Goal: Navigation & Orientation: Find specific page/section

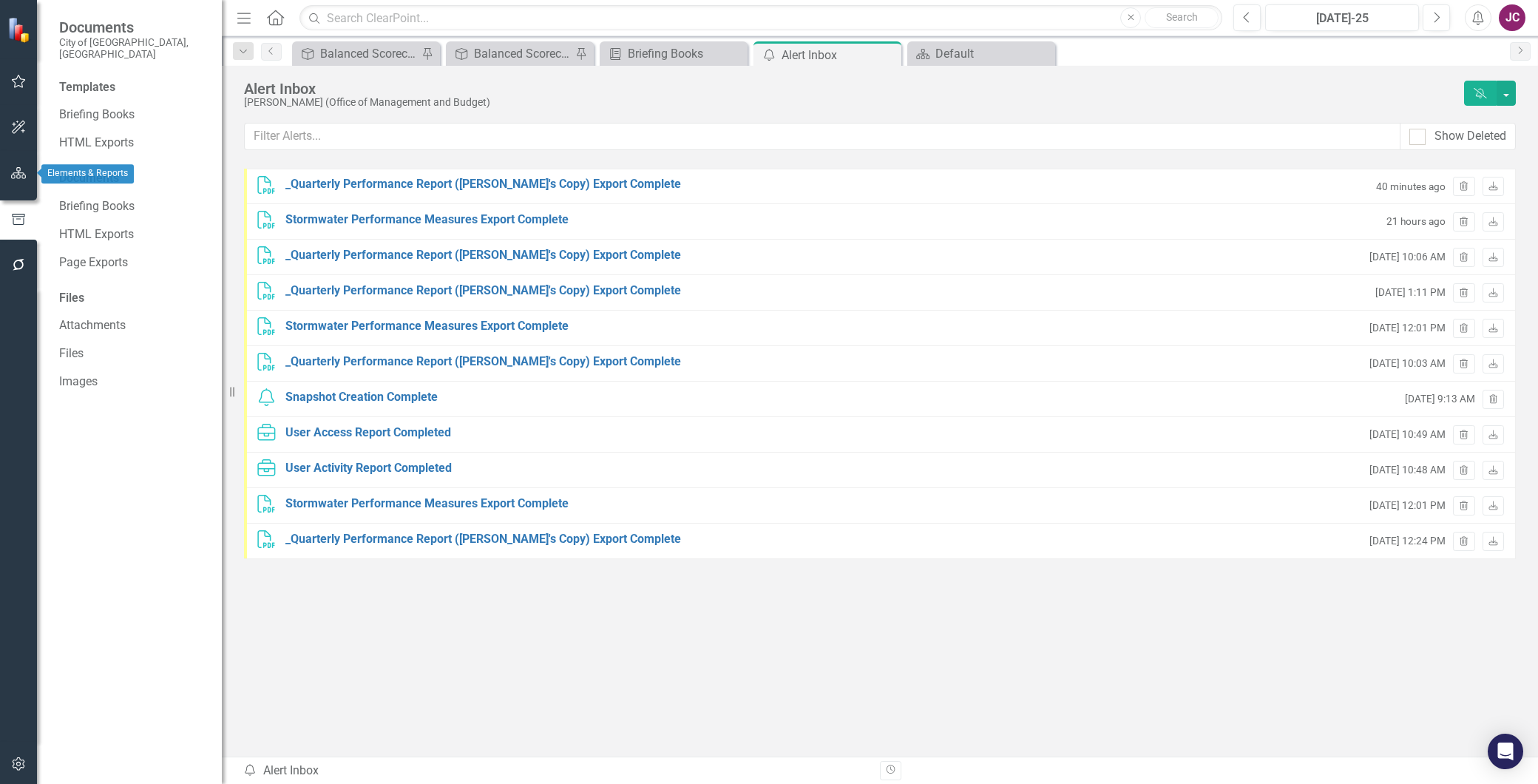
click at [16, 172] on icon "button" at bounding box center [18, 173] width 16 height 12
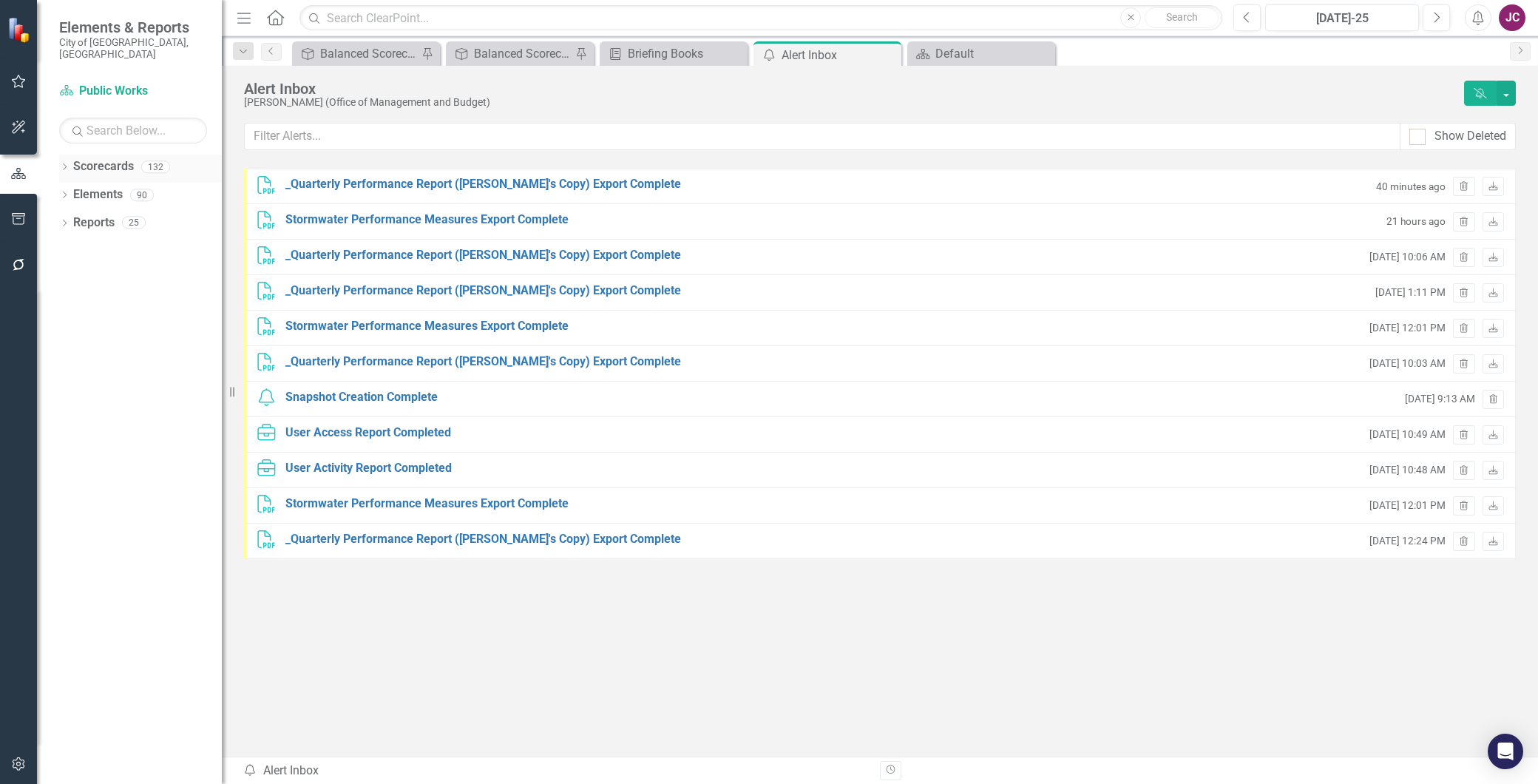
click at [86, 159] on link "Scorecards" at bounding box center [104, 167] width 61 height 17
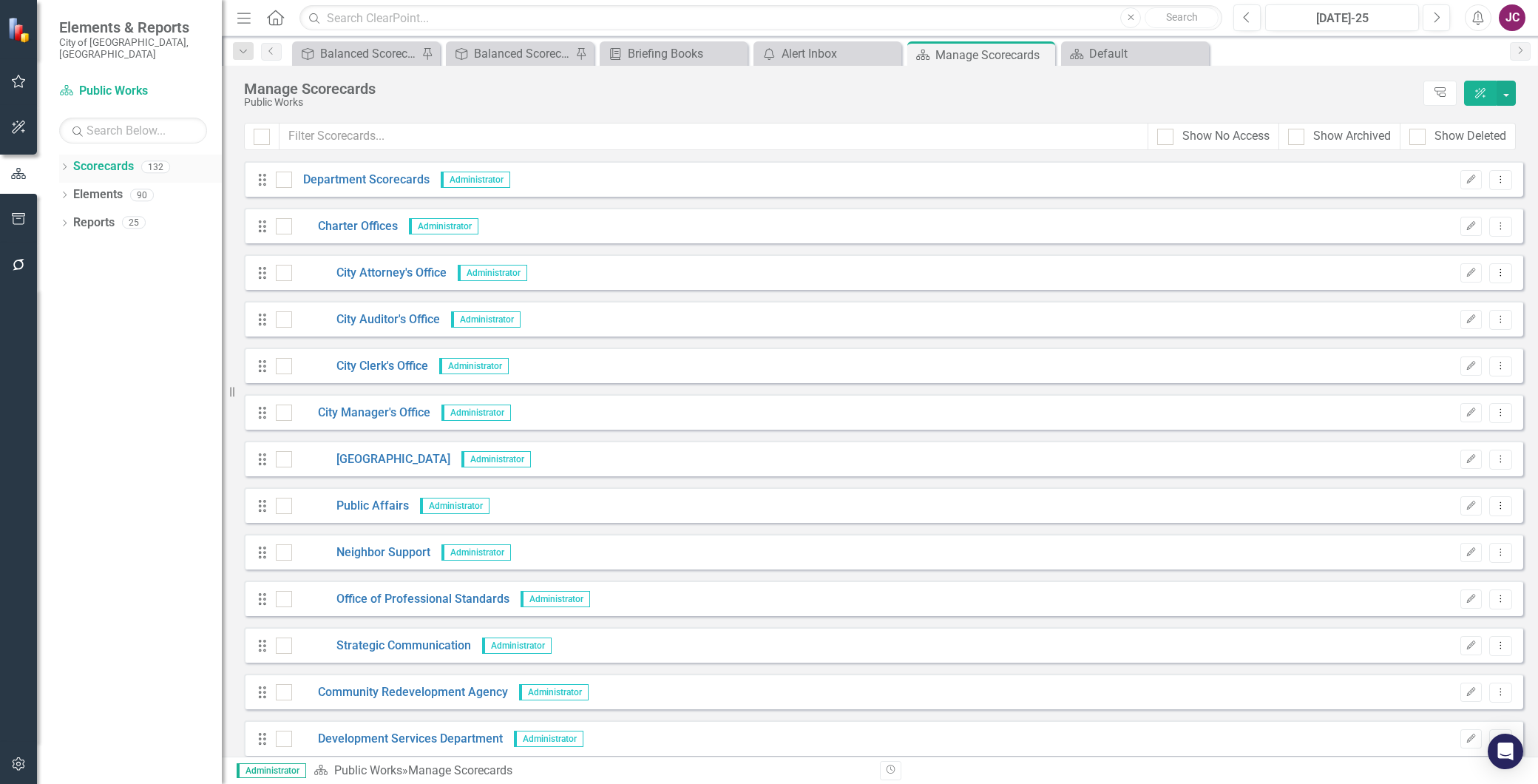
click at [63, 164] on icon "Dropdown" at bounding box center [64, 168] width 11 height 8
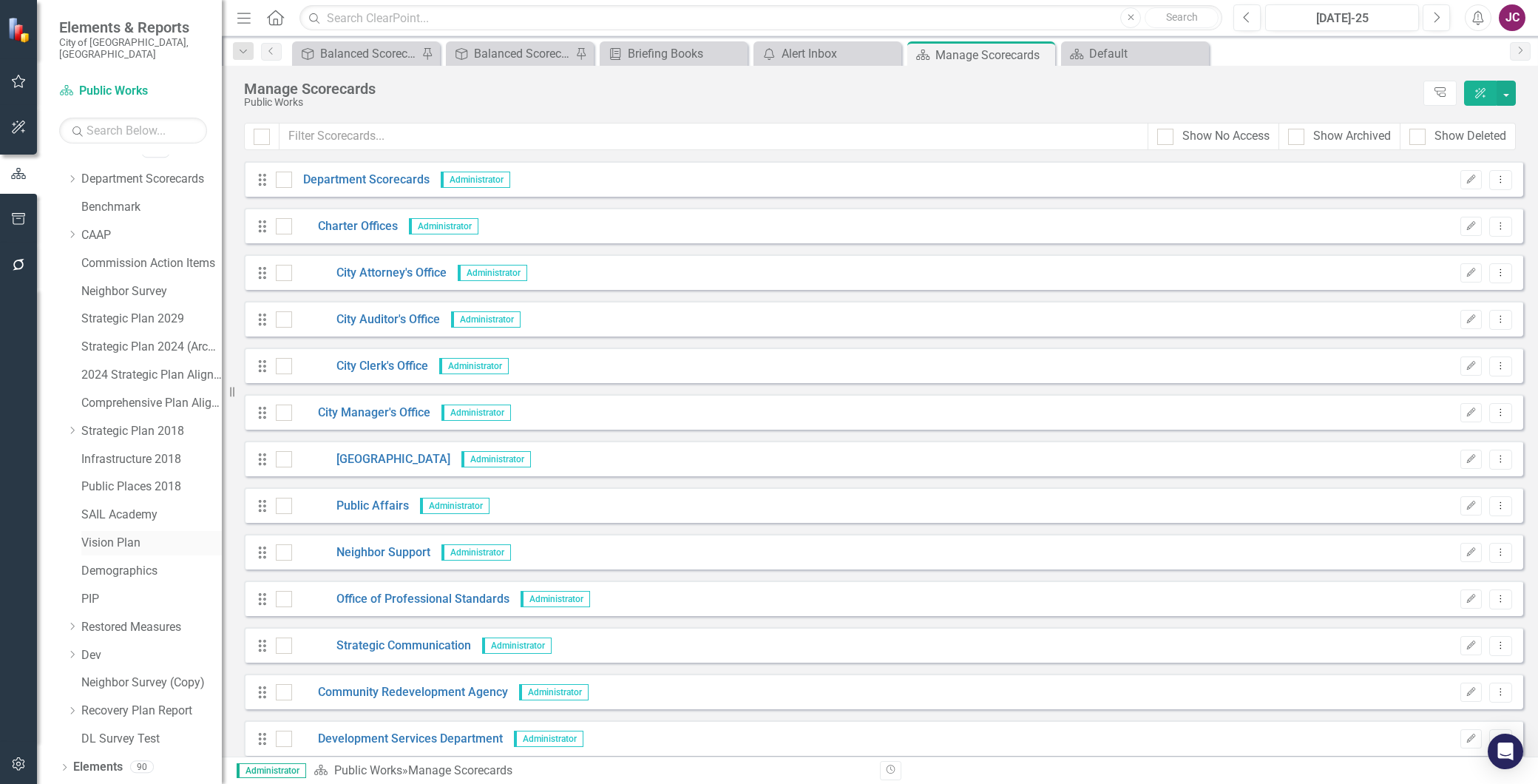
scroll to position [31, 0]
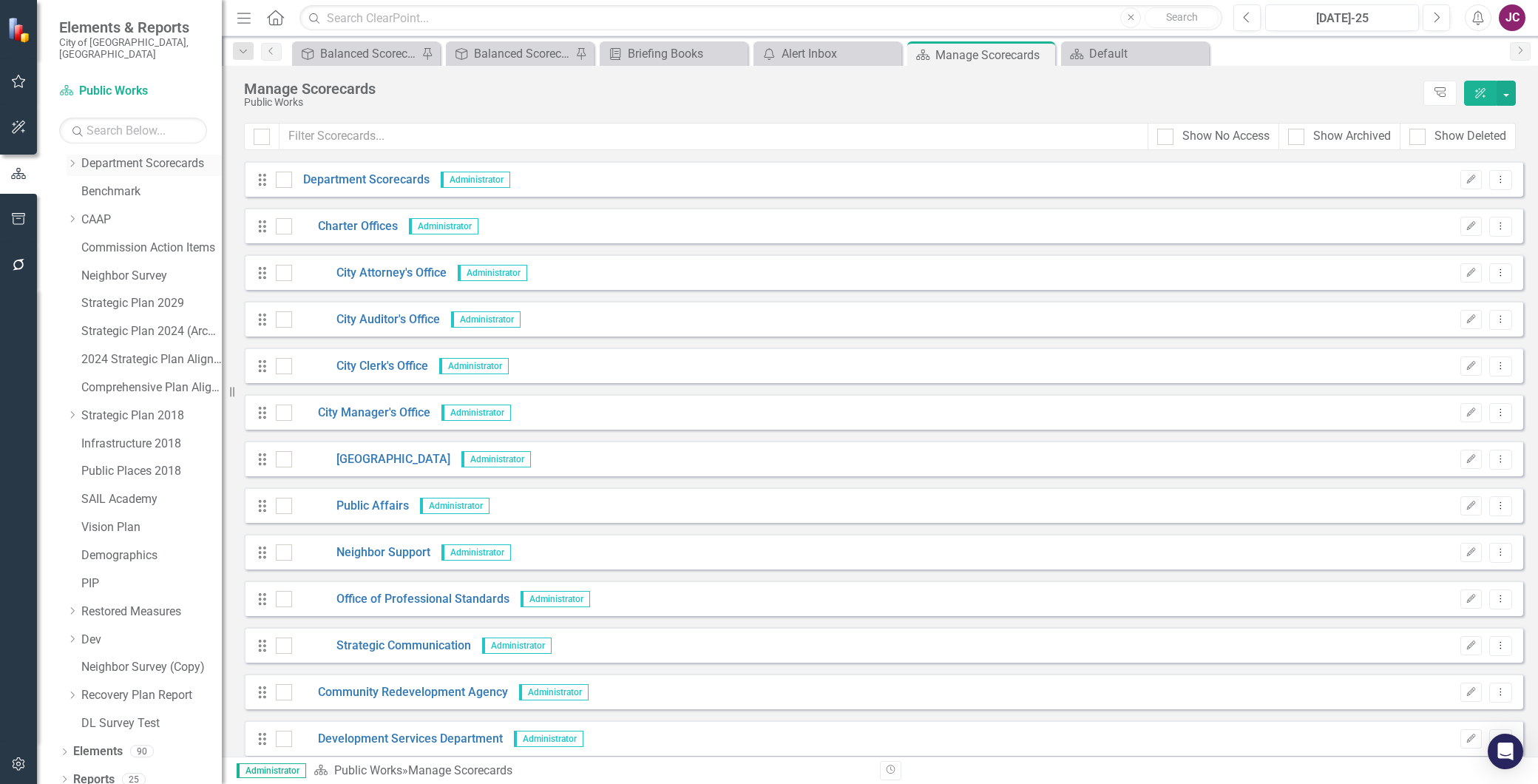
click at [68, 159] on icon "Dropdown" at bounding box center [72, 163] width 11 height 9
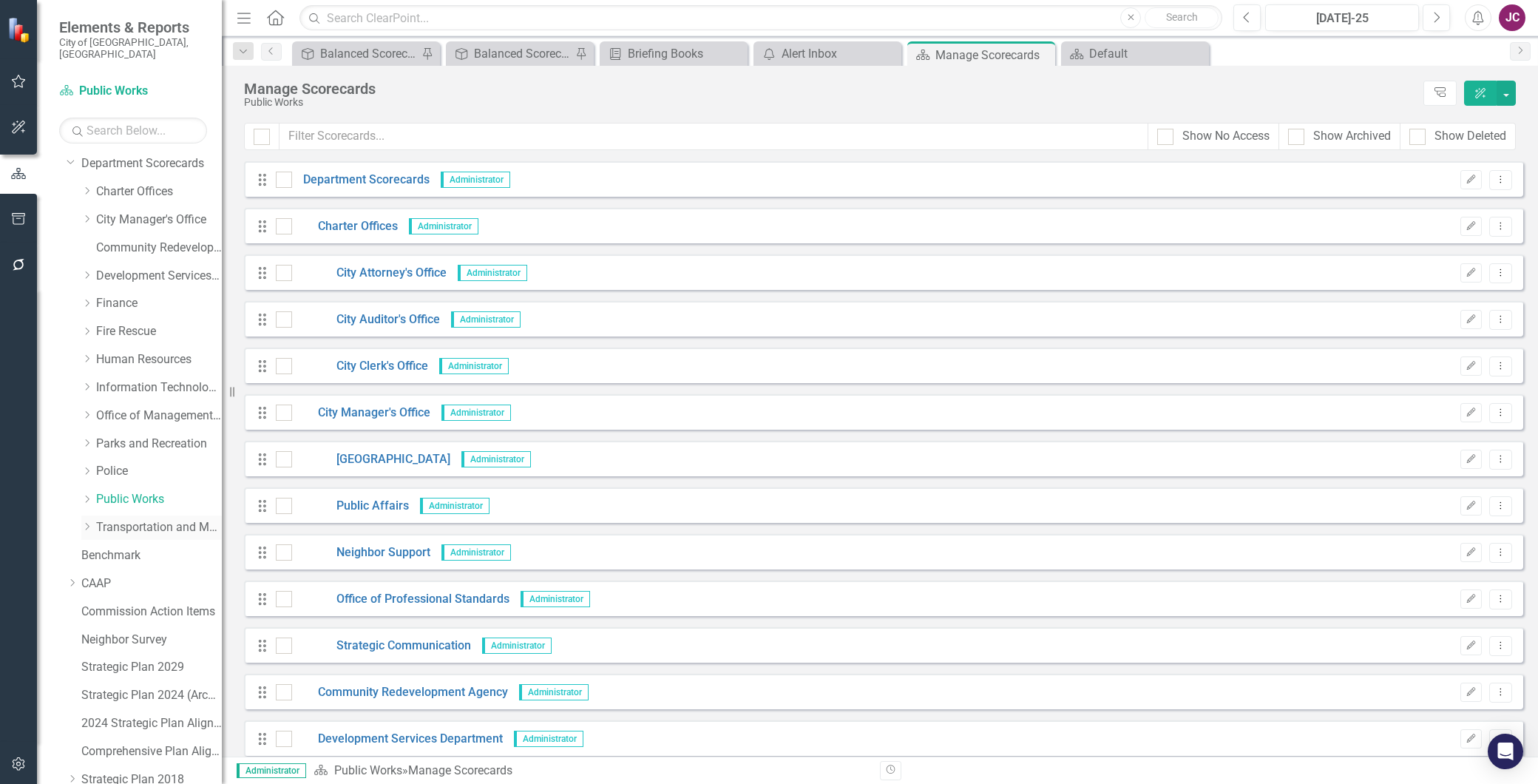
click at [129, 519] on link "Transportation and Mobility" at bounding box center [159, 528] width 126 height 17
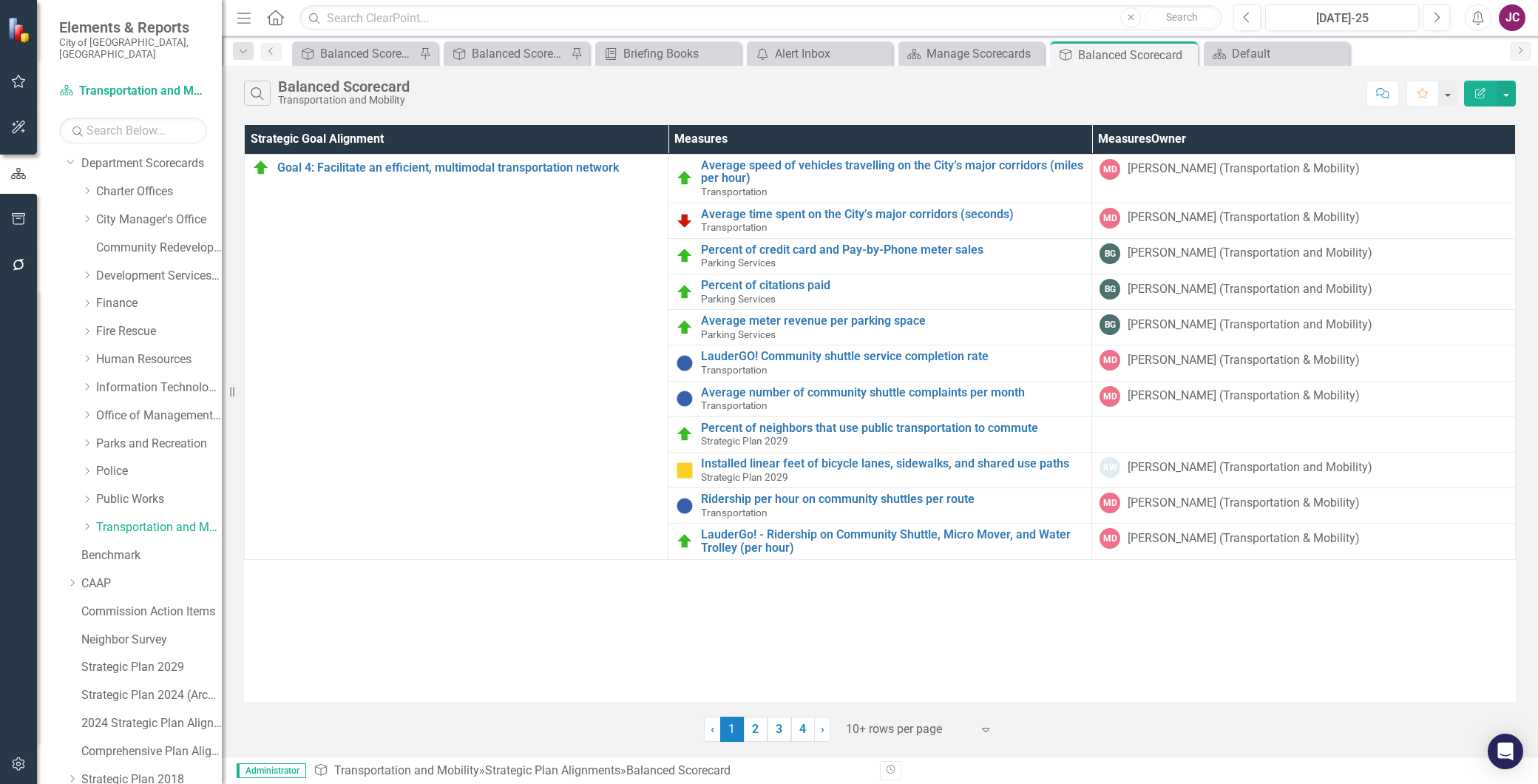
click at [741, 603] on div "Strategic Goal Alignment Measures Measures Owner Goal 4: Facilitate an efficien…" at bounding box center [880, 413] width 1272 height 577
click at [1249, 12] on icon "Previous" at bounding box center [1247, 17] width 8 height 13
click at [841, 389] on link "Average number of community shuttle complaints per month" at bounding box center [893, 393] width 383 height 13
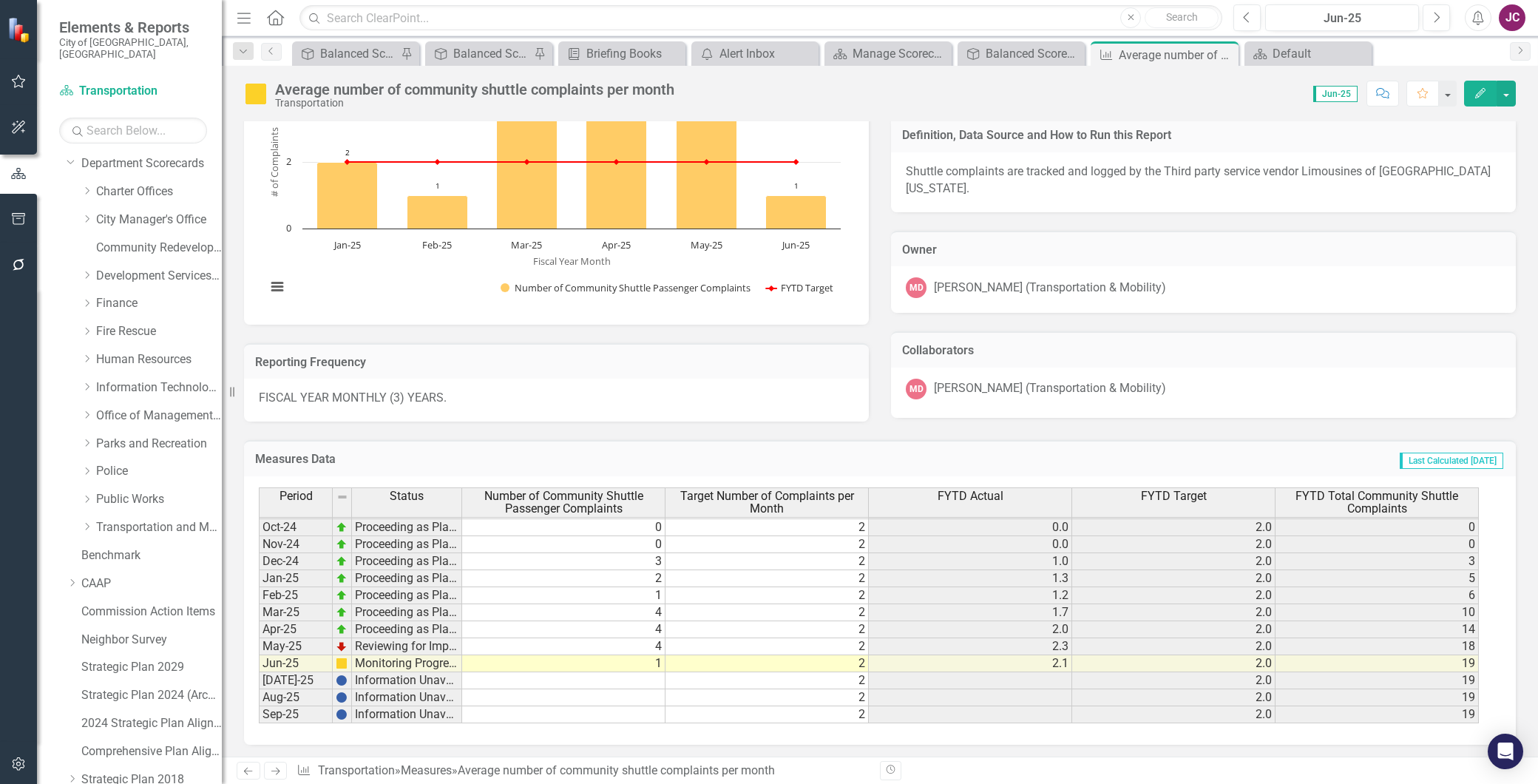
scroll to position [268, 0]
